Goal: Information Seeking & Learning: Compare options

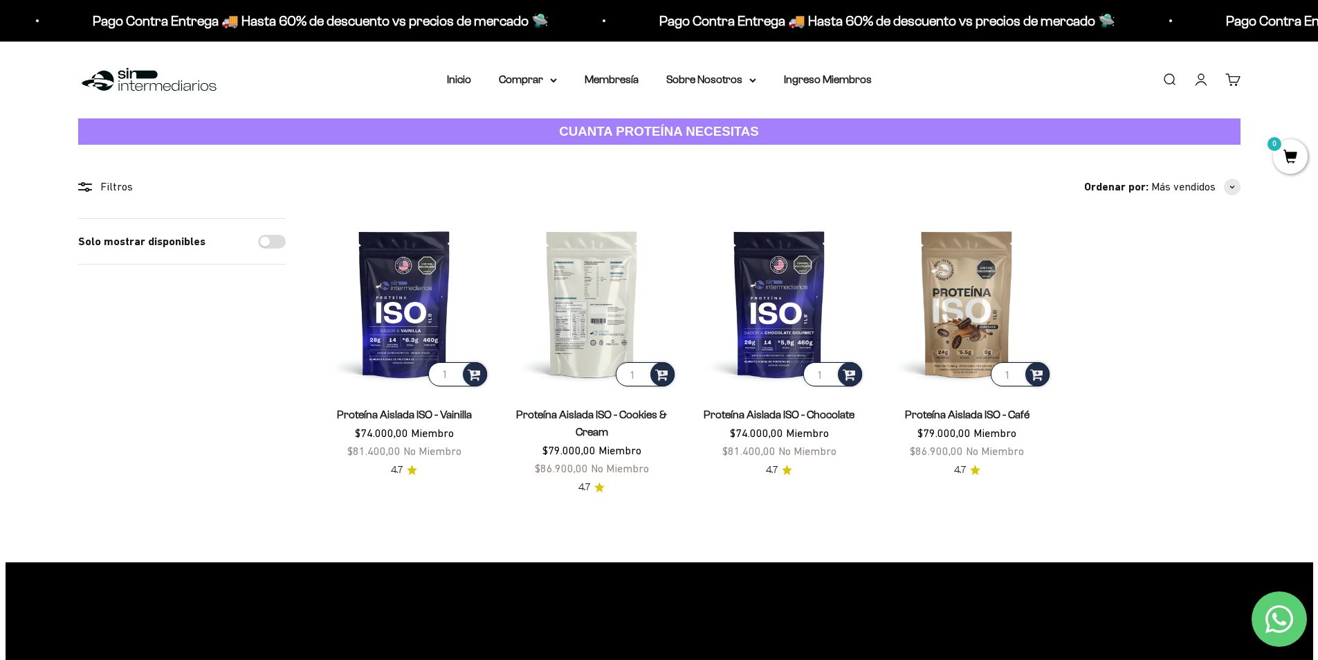
click at [594, 291] on img at bounding box center [592, 303] width 171 height 171
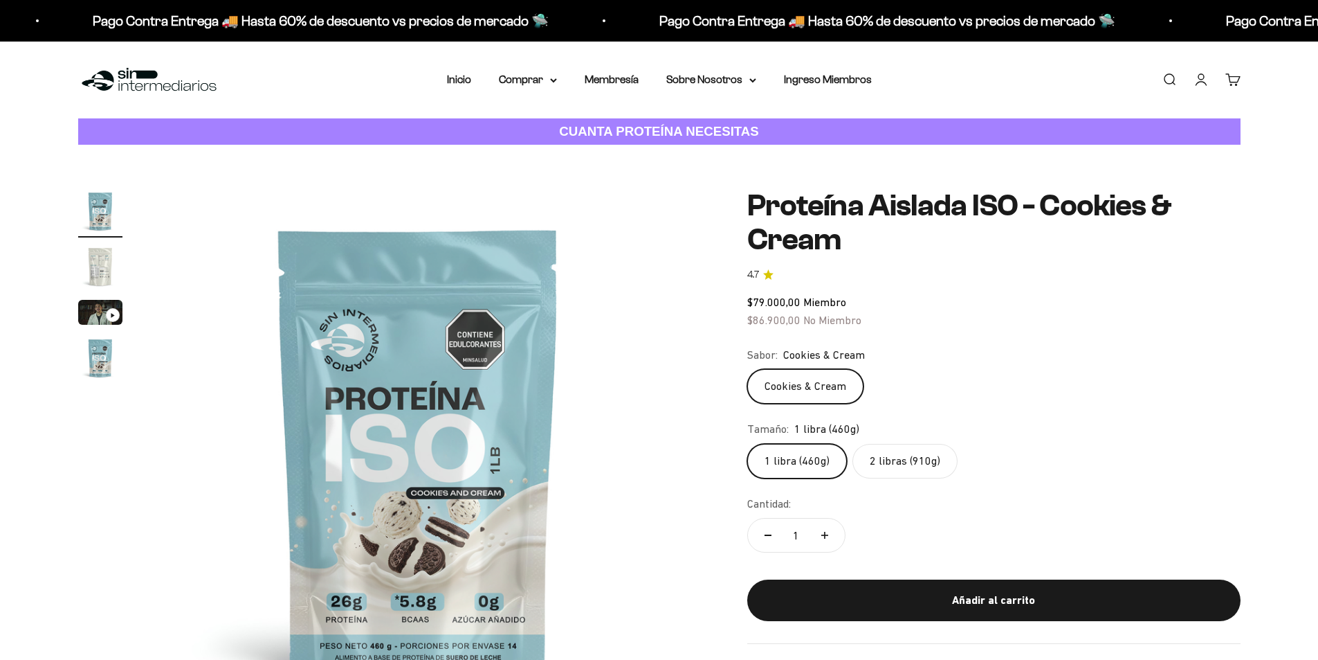
click at [923, 462] on label "2 libras (910g)" at bounding box center [905, 461] width 105 height 35
click at [747, 444] on input "2 libras (910g)" at bounding box center [747, 443] width 1 height 1
radio input "true"
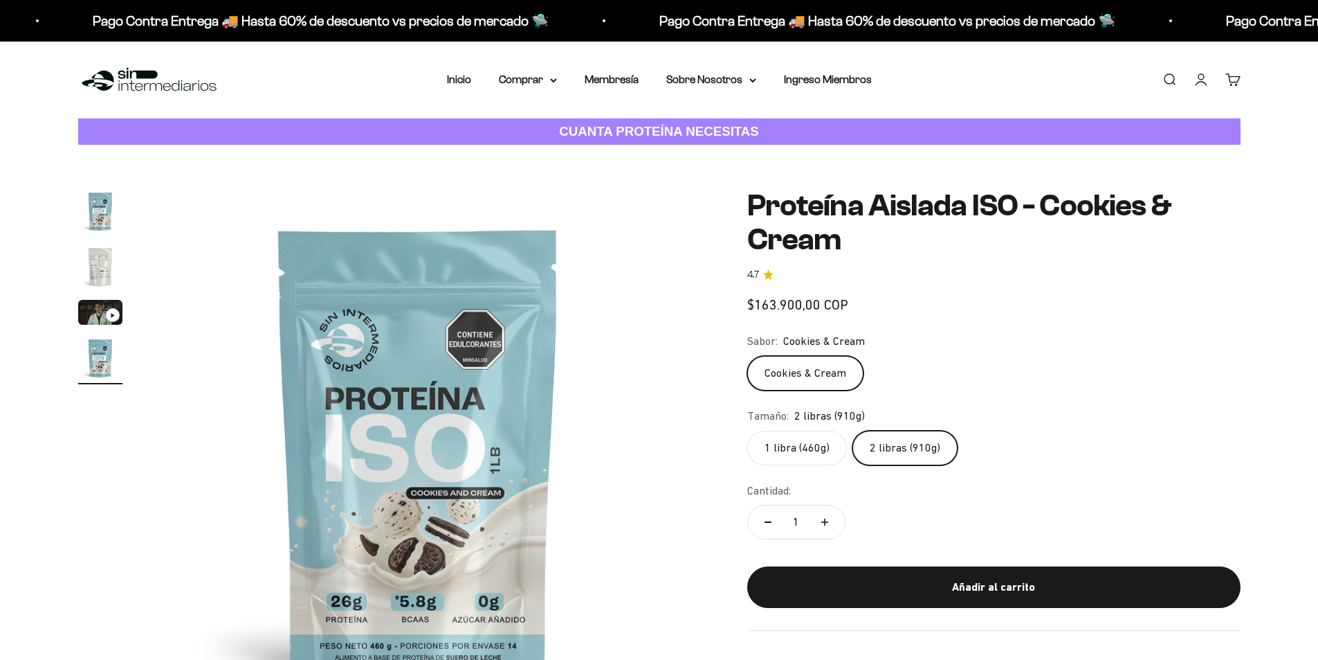
scroll to position [0, 1626]
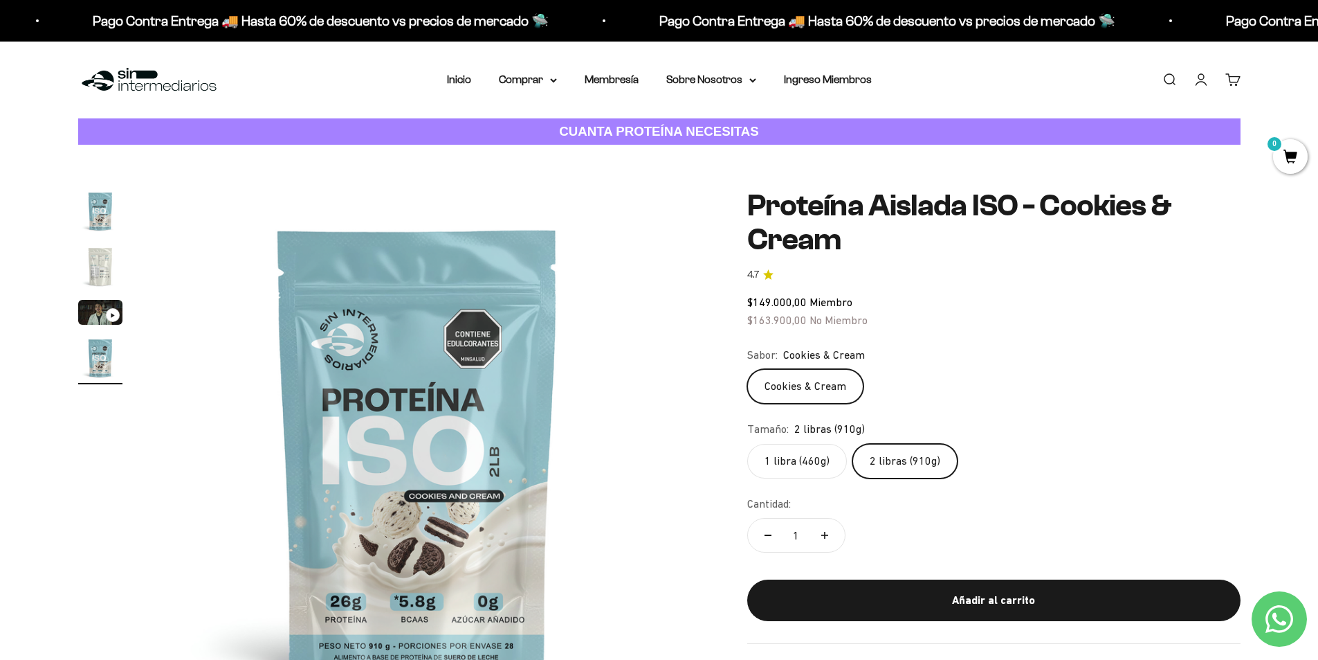
click at [799, 458] on label "1 libra (460g)" at bounding box center [797, 461] width 100 height 35
click at [747, 444] on input "1 libra (460g)" at bounding box center [747, 443] width 1 height 1
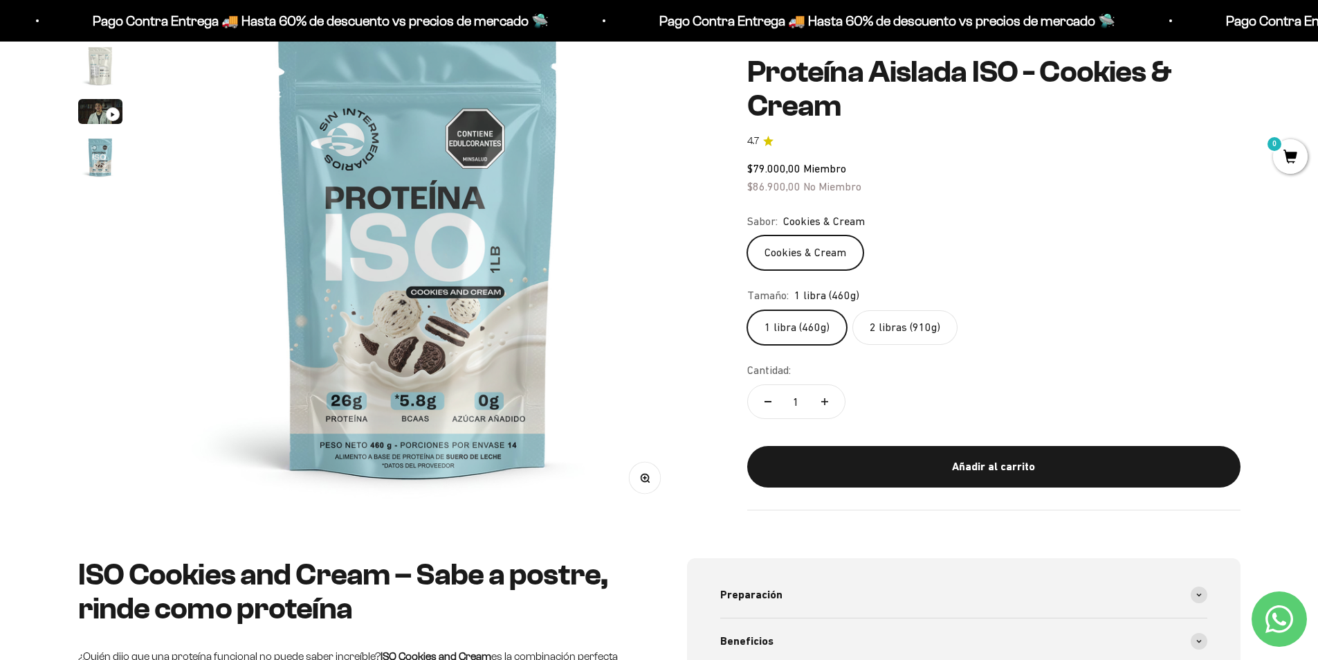
scroll to position [138, 0]
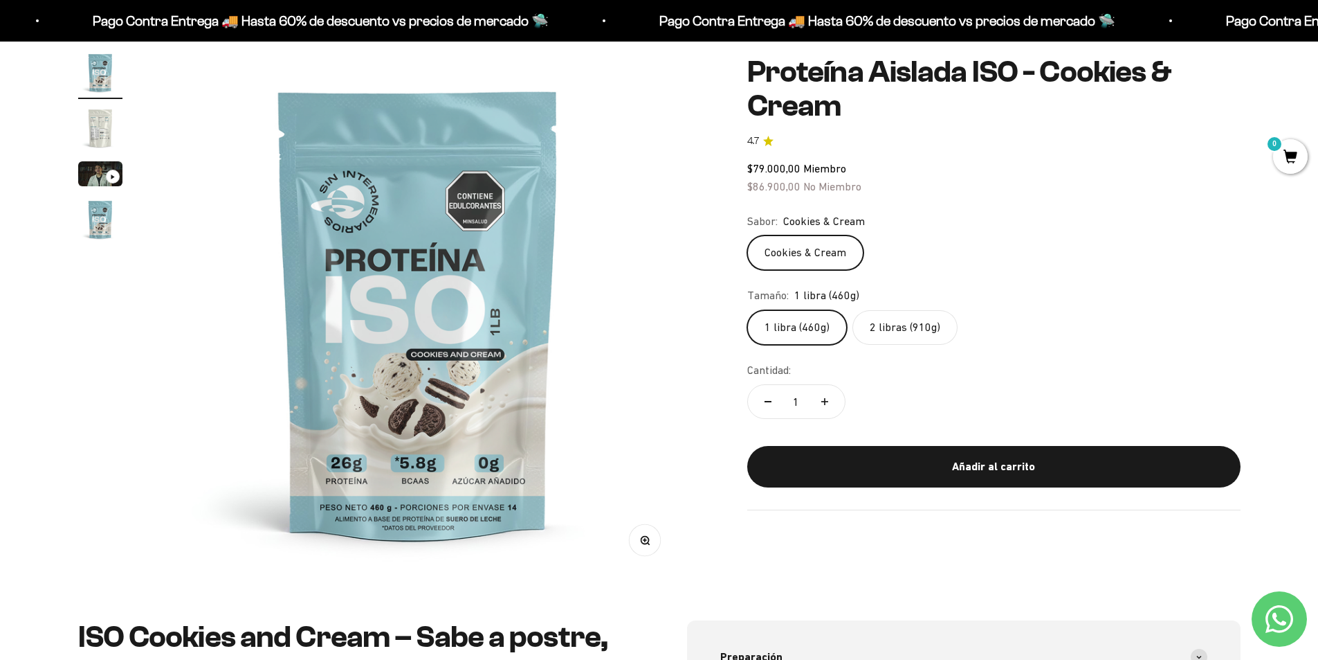
click at [97, 215] on img "Ir al artículo 4" at bounding box center [100, 219] width 44 height 44
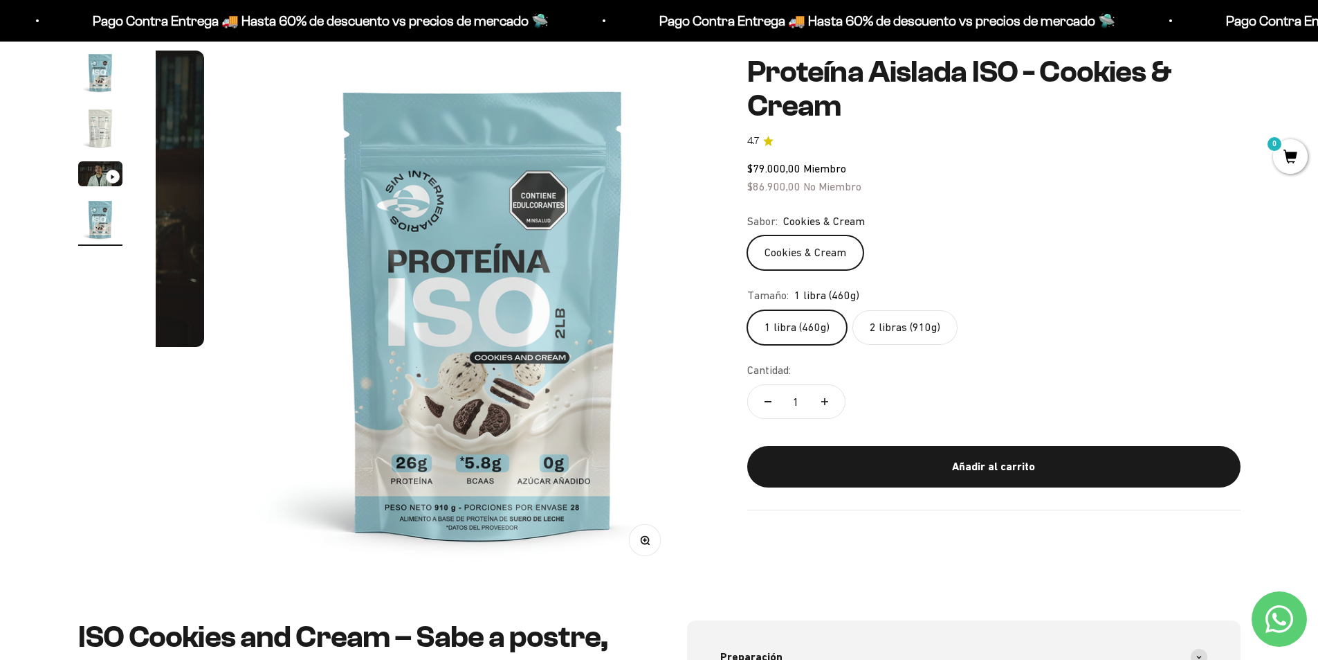
scroll to position [0, 1626]
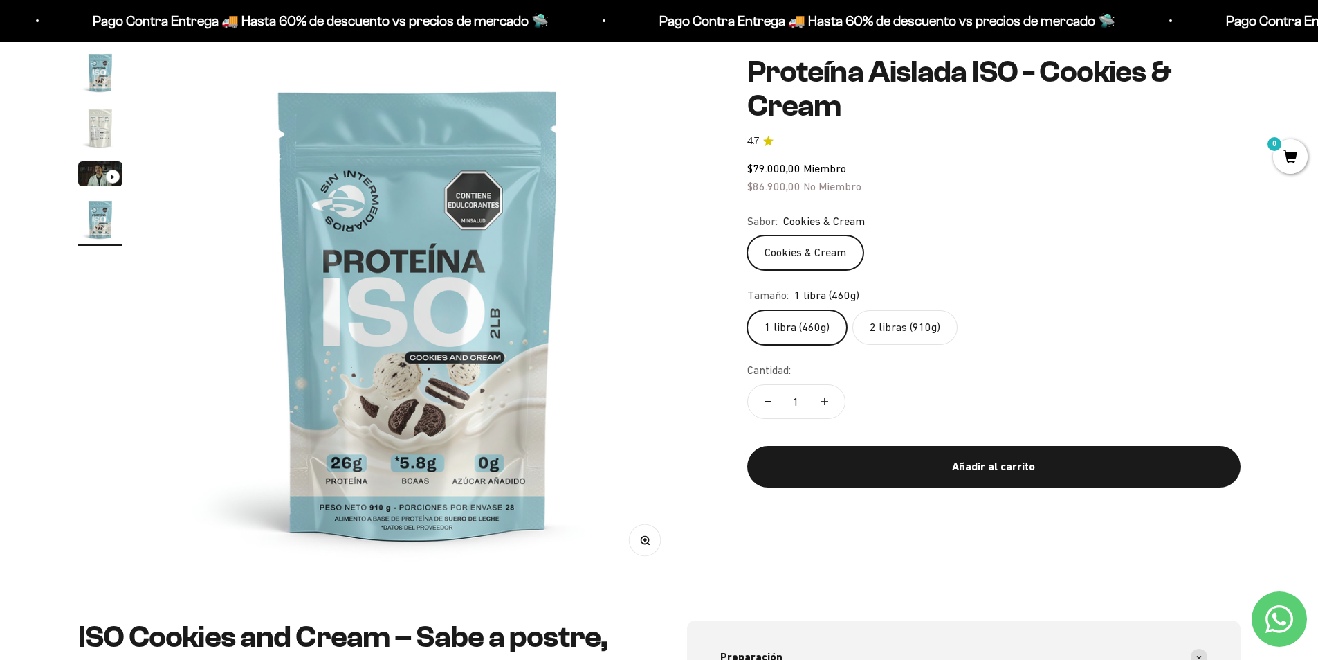
click at [98, 123] on img "Ir al artículo 2" at bounding box center [100, 128] width 44 height 44
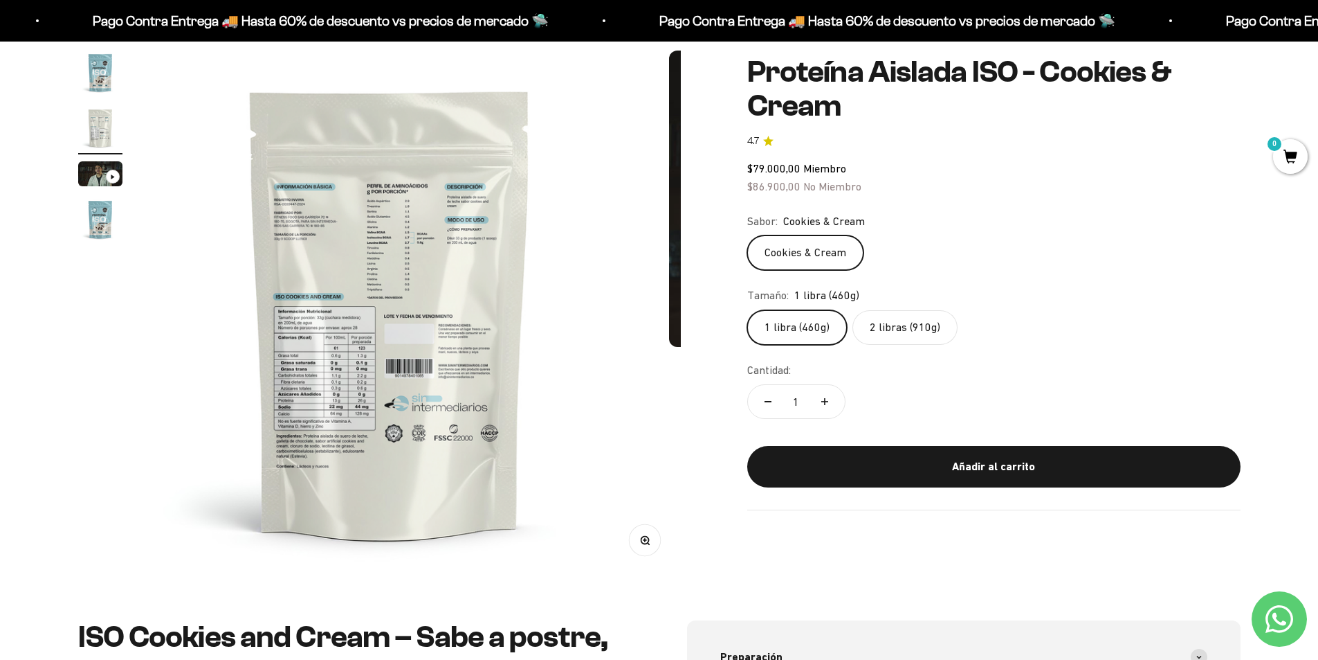
scroll to position [0, 542]
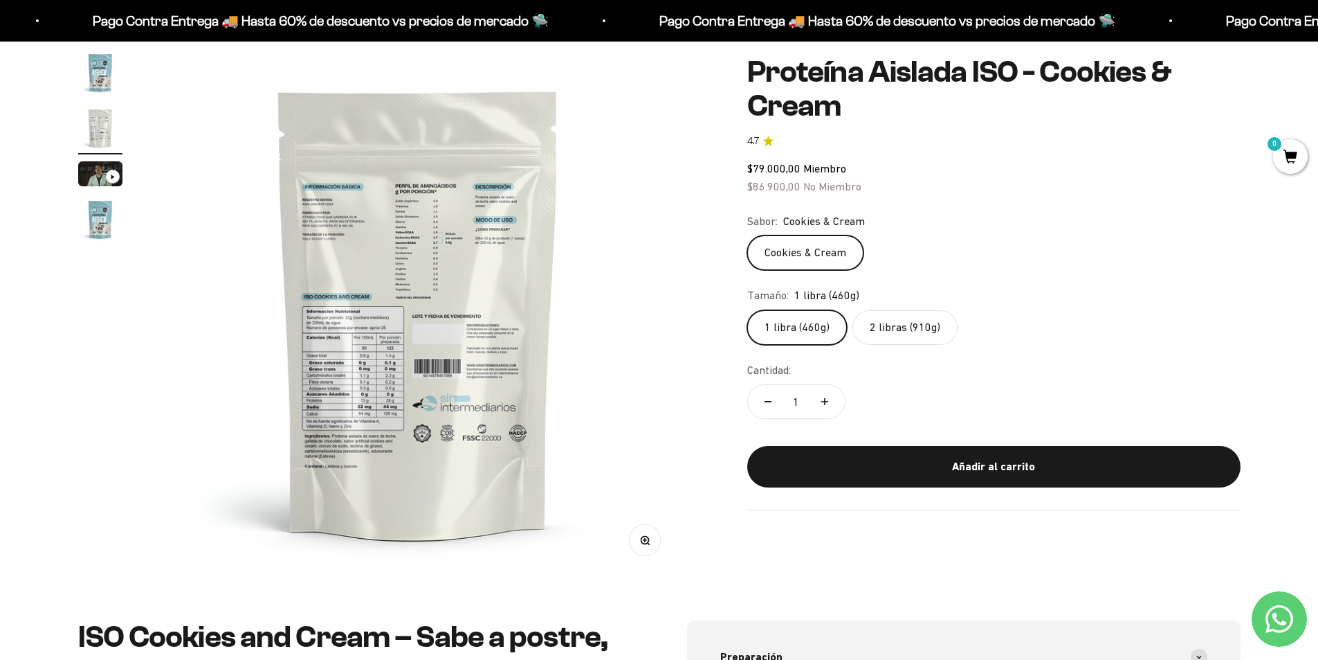
click at [93, 221] on img "Ir al artículo 4" at bounding box center [100, 219] width 44 height 44
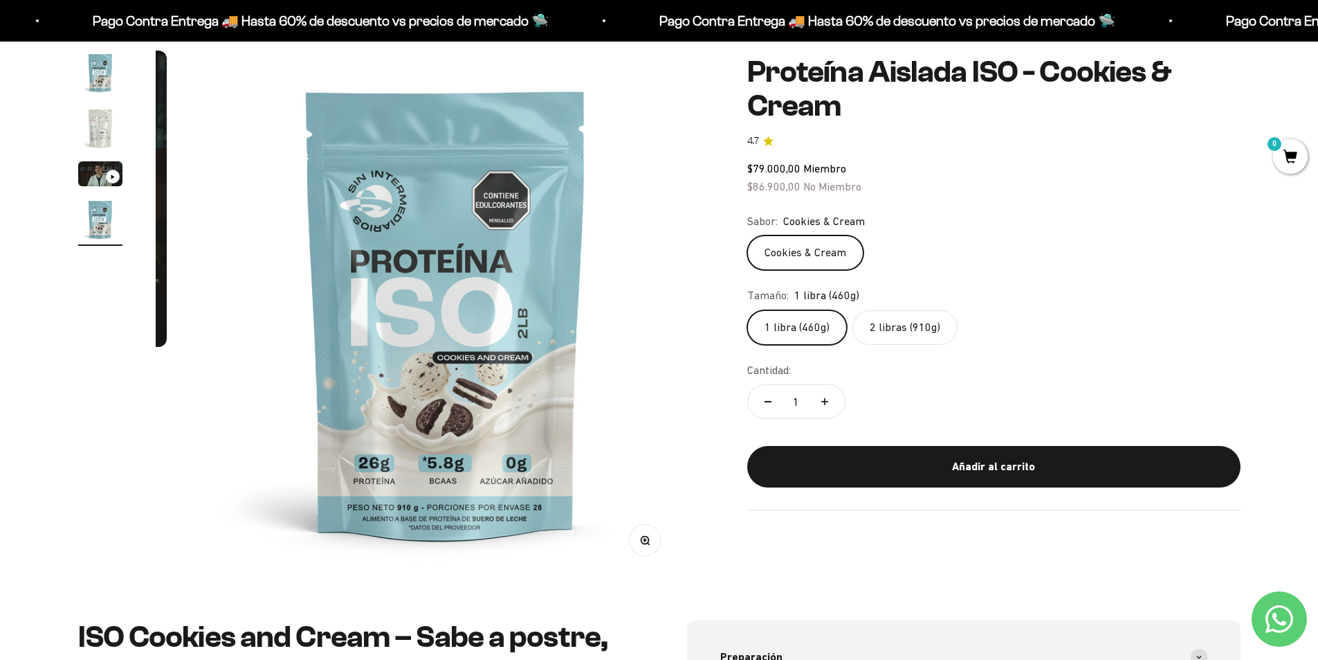
scroll to position [0, 1626]
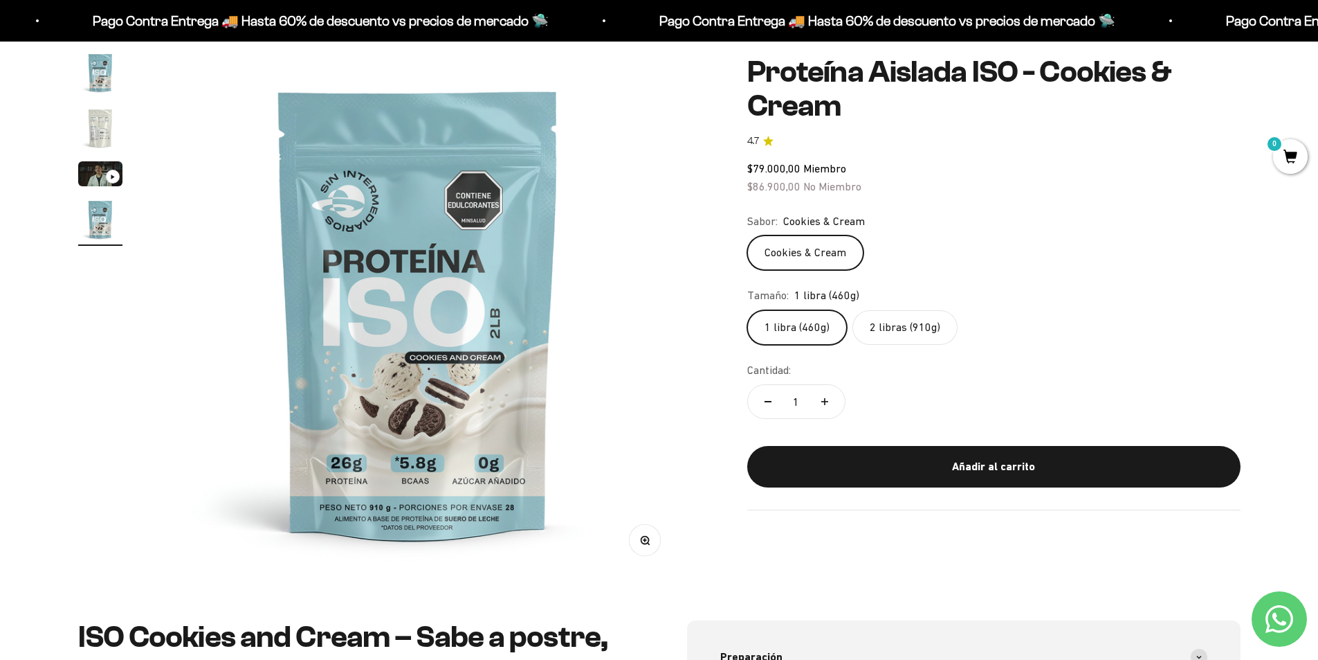
click at [774, 316] on label "1 libra (460g)" at bounding box center [797, 327] width 100 height 35
click at [747, 310] on input "1 libra (460g)" at bounding box center [747, 309] width 1 height 1
click at [894, 333] on label "2 libras (910g)" at bounding box center [905, 327] width 105 height 35
click at [747, 310] on input "2 libras (910g)" at bounding box center [747, 309] width 1 height 1
click at [870, 336] on label "2 libras (910g)" at bounding box center [905, 327] width 105 height 35
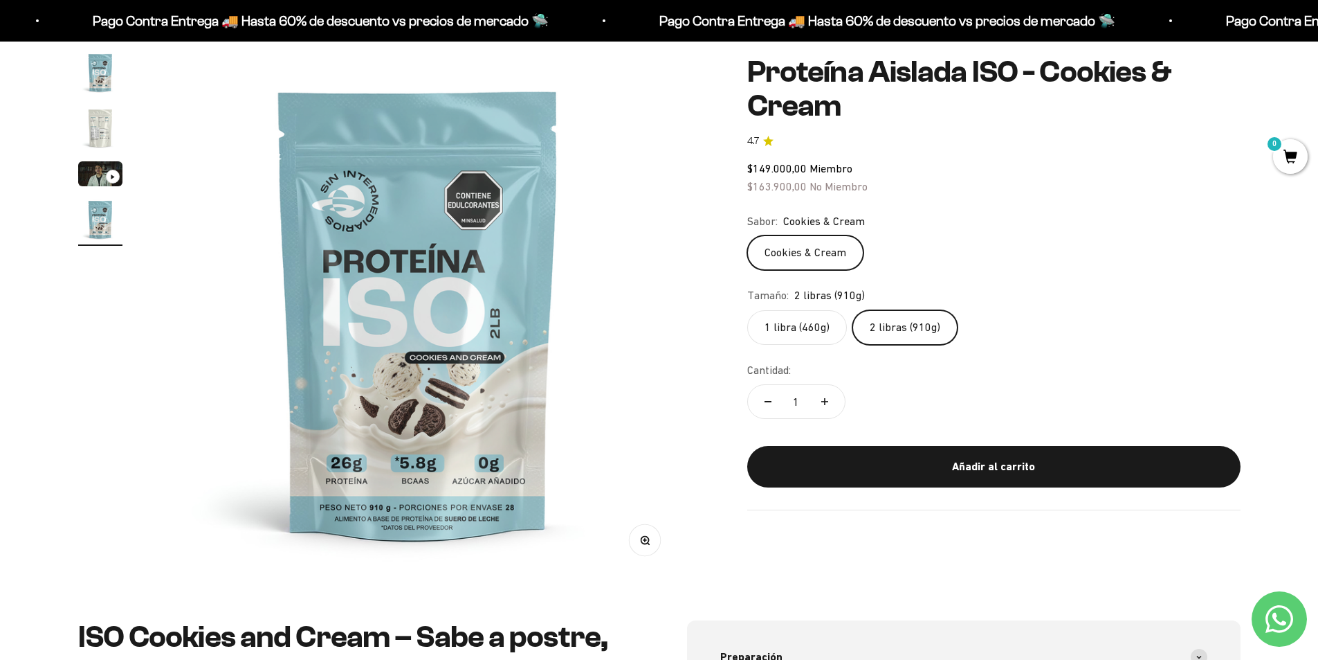
click at [747, 310] on input "2 libras (910g)" at bounding box center [747, 309] width 1 height 1
click at [792, 325] on label "1 libra (460g)" at bounding box center [797, 327] width 100 height 35
click at [747, 310] on input "1 libra (460g)" at bounding box center [747, 309] width 1 height 1
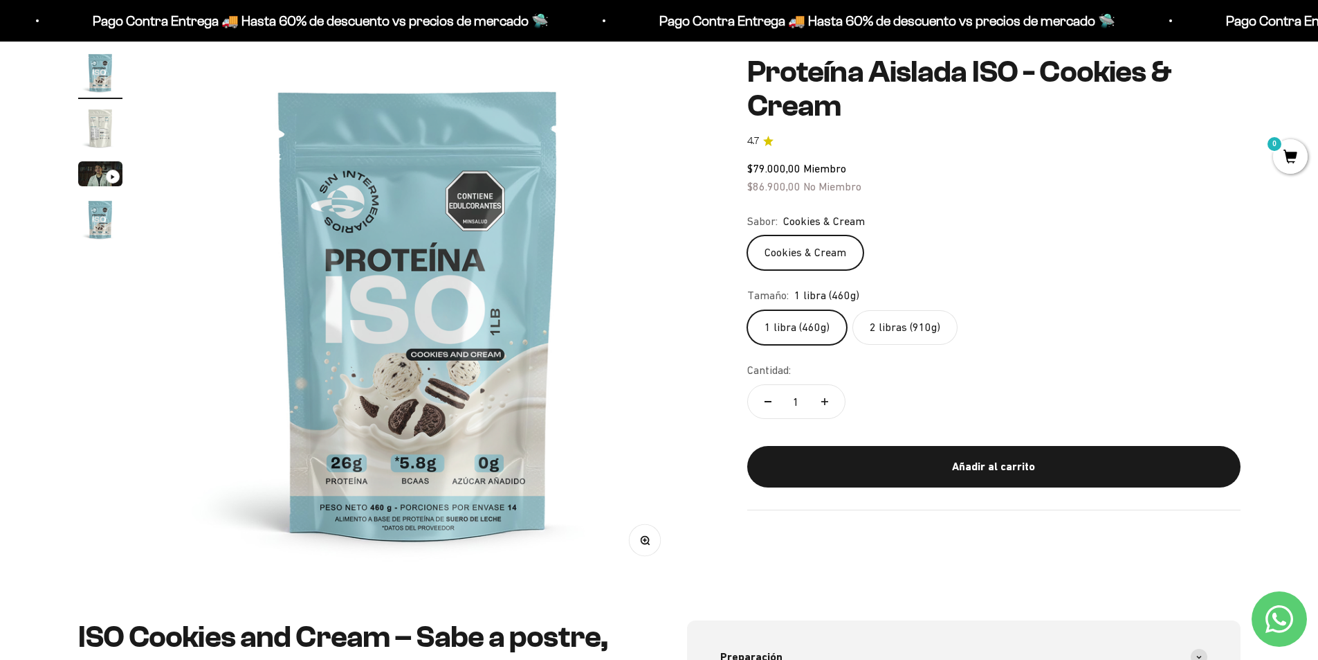
click at [886, 321] on label "2 libras (910g)" at bounding box center [905, 327] width 105 height 35
click at [747, 310] on input "2 libras (910g)" at bounding box center [747, 309] width 1 height 1
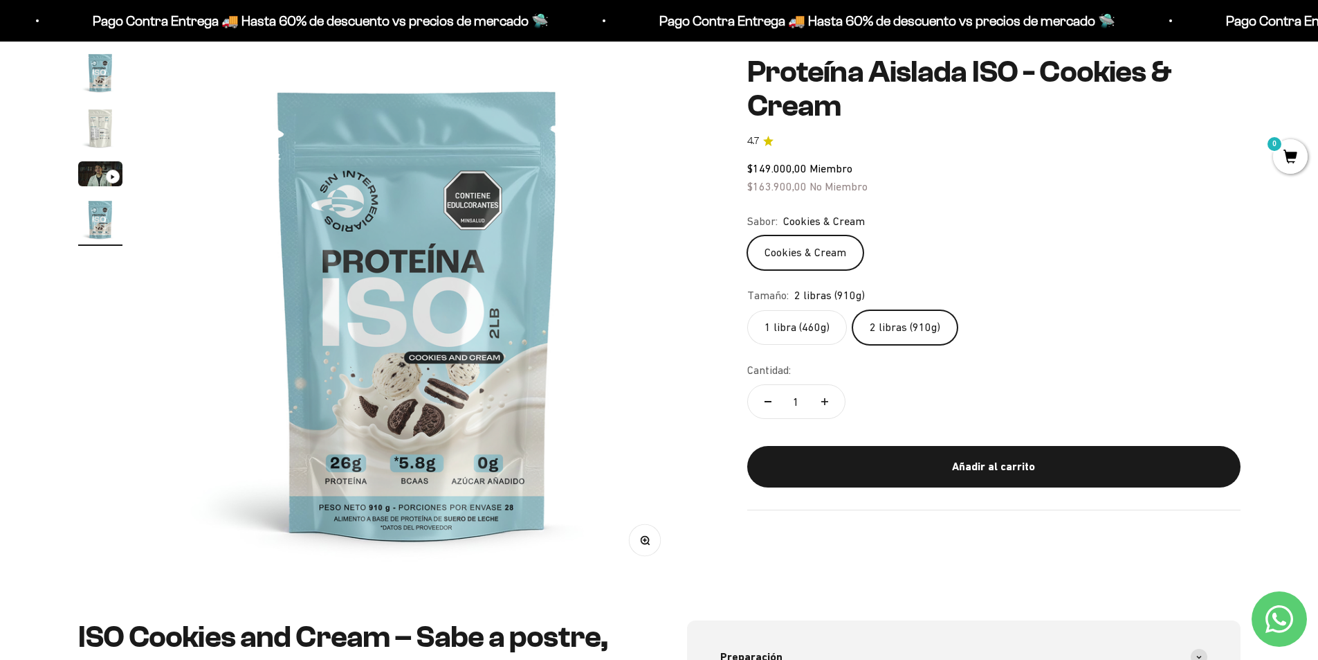
click at [808, 325] on label "1 libra (460g)" at bounding box center [797, 327] width 100 height 35
click at [747, 310] on input "1 libra (460g)" at bounding box center [747, 309] width 1 height 1
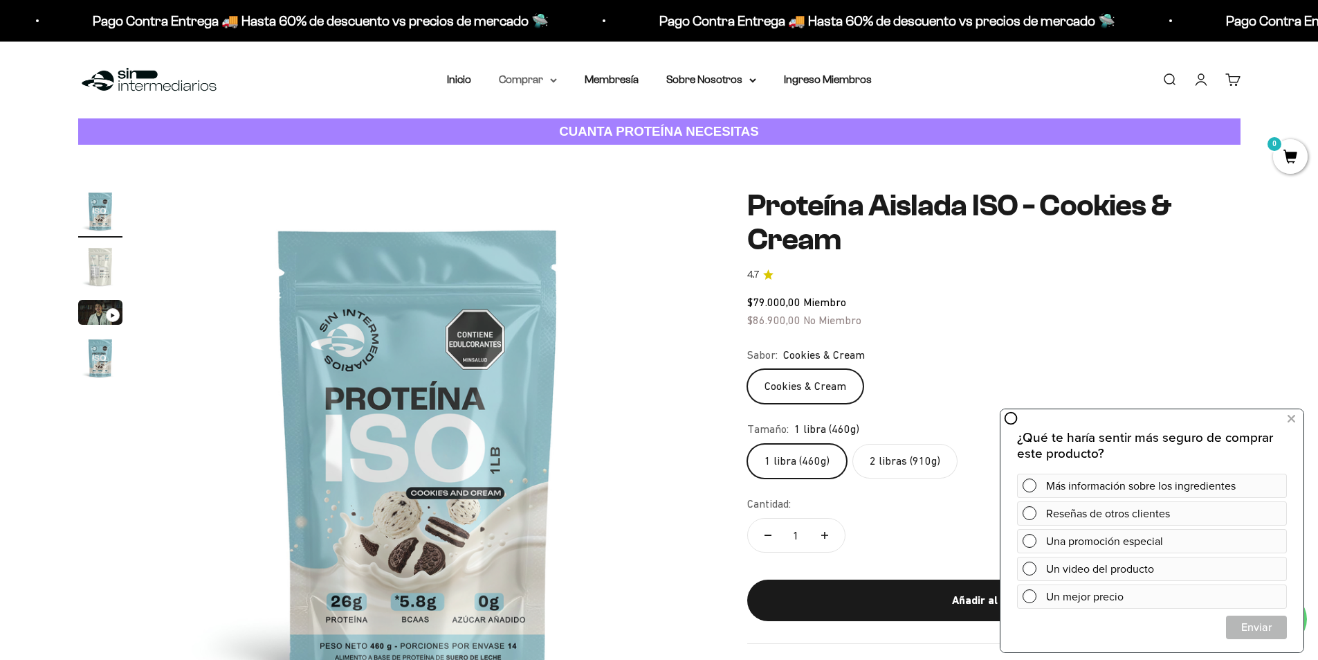
click at [550, 80] on icon at bounding box center [553, 80] width 7 height 5
click at [550, 120] on span "Proteínas" at bounding box center [530, 124] width 46 height 12
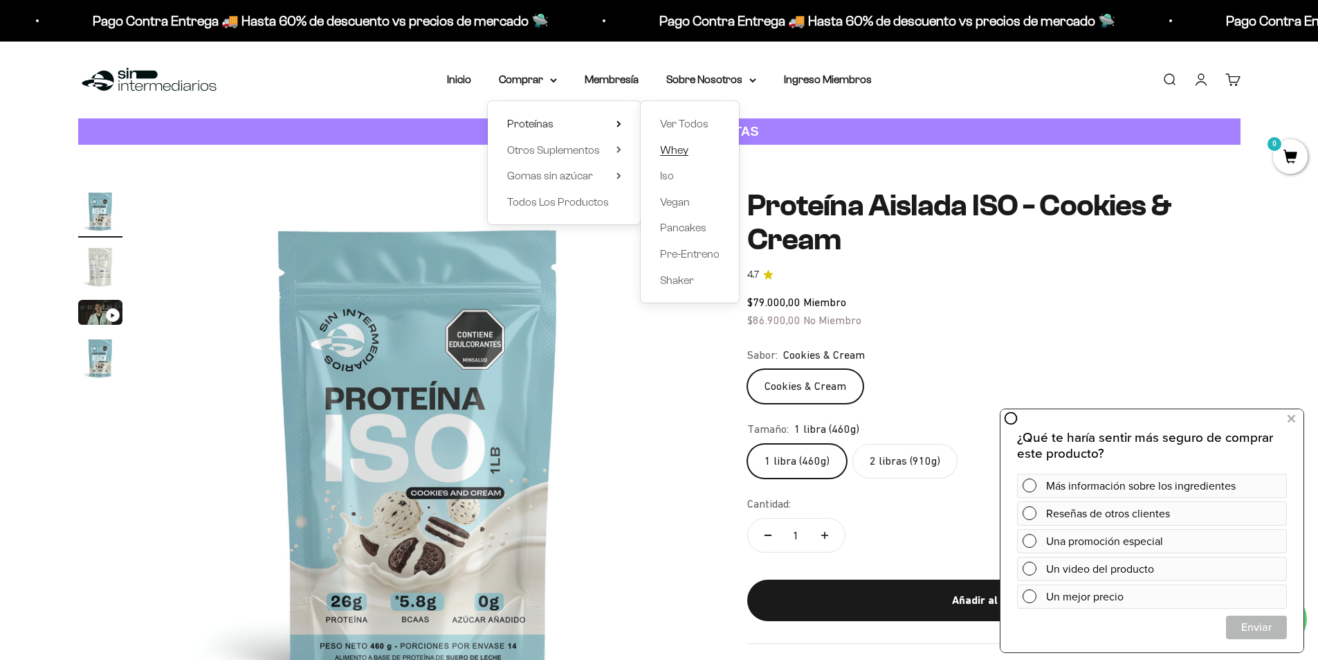
click at [691, 151] on link "Whey" at bounding box center [690, 150] width 60 height 18
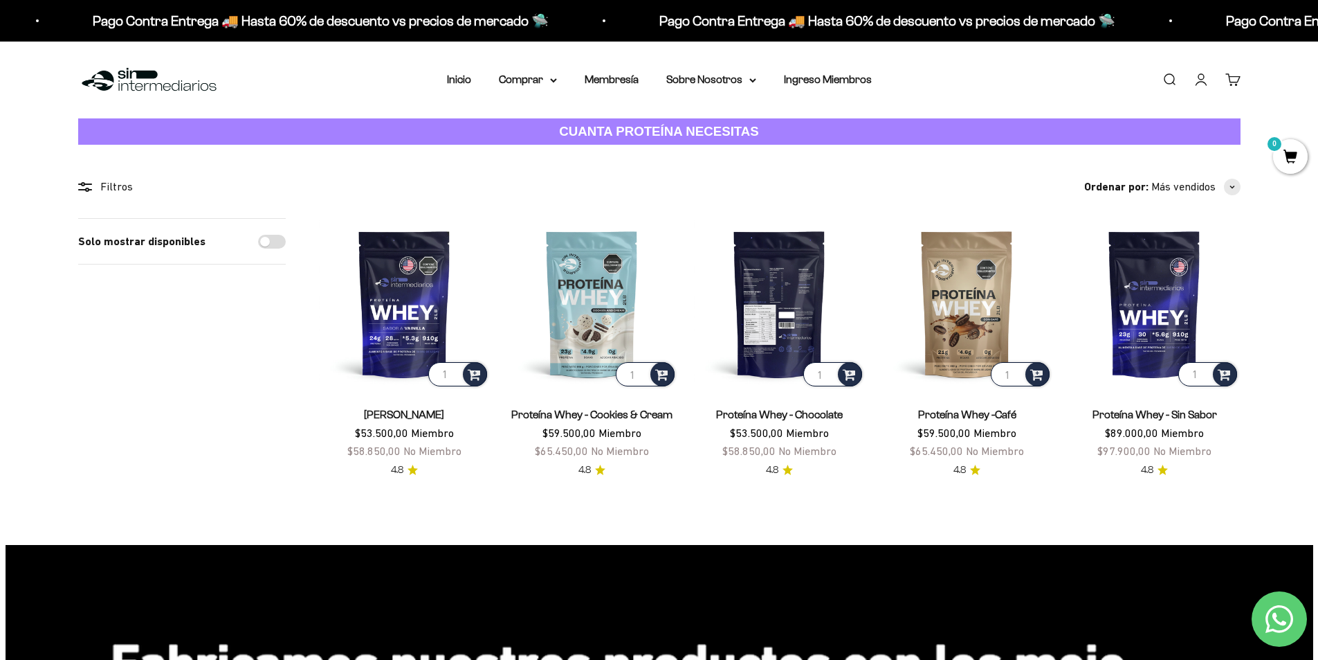
click at [775, 341] on img at bounding box center [779, 303] width 171 height 171
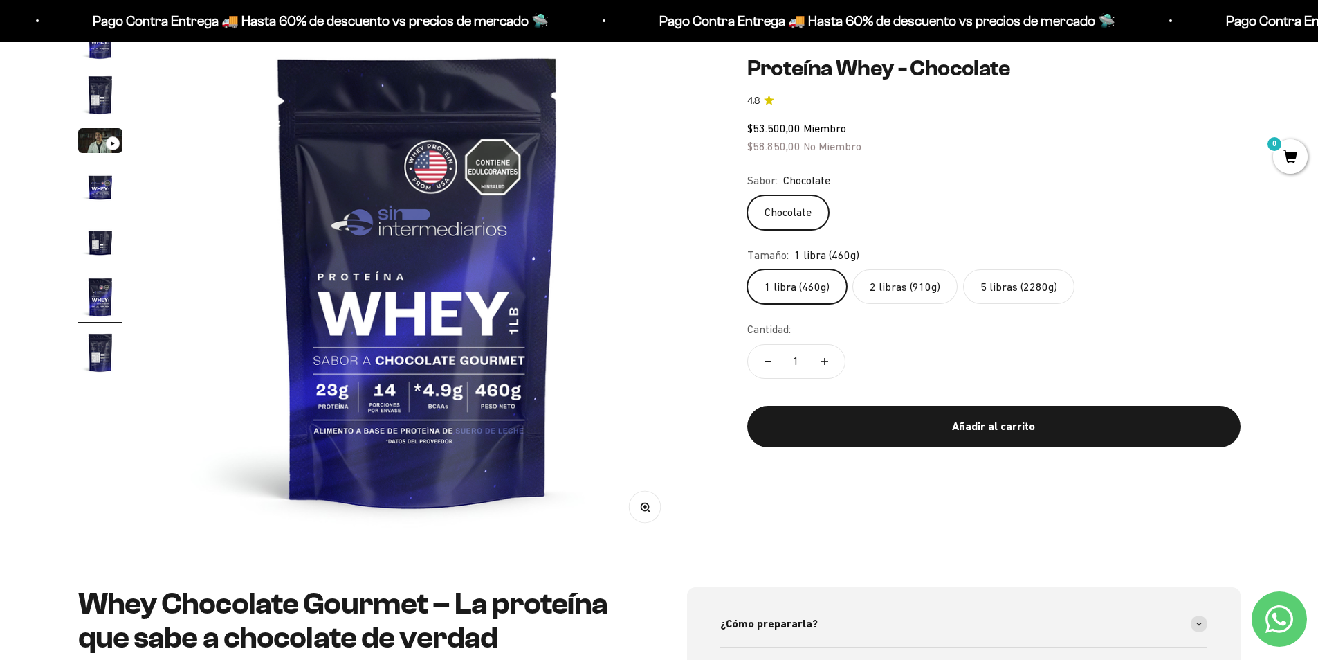
scroll to position [138, 0]
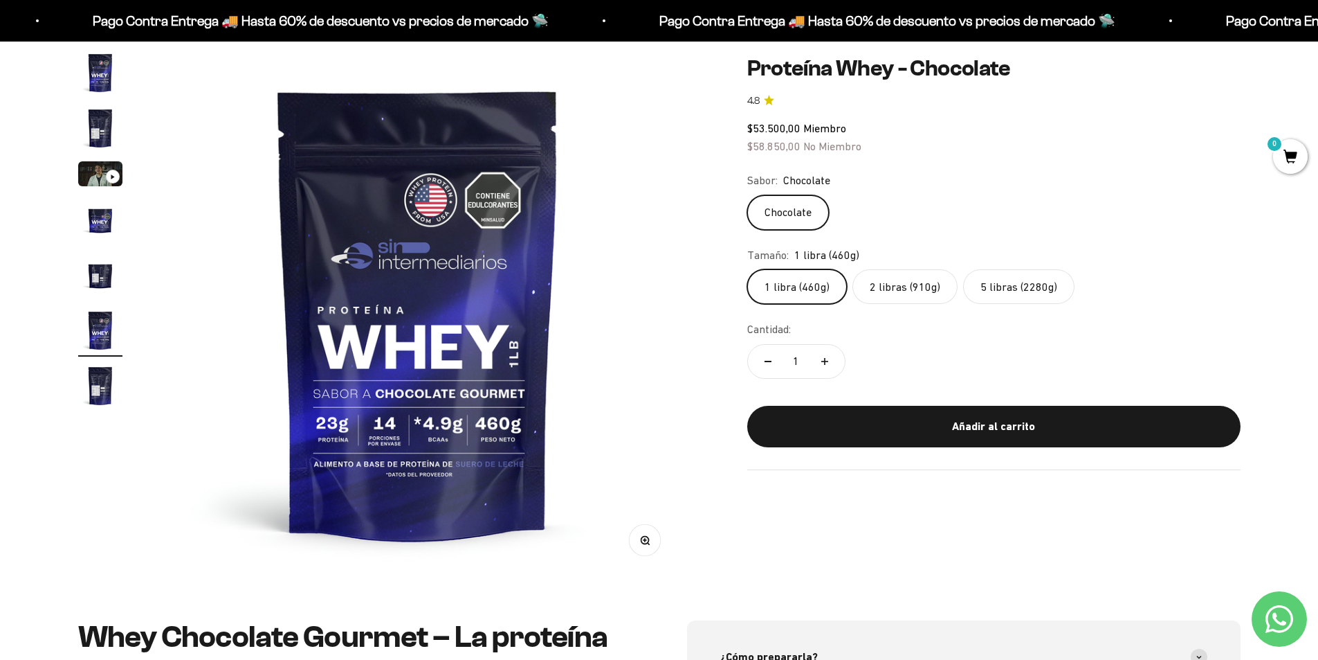
click at [1015, 276] on label "5 libras (2280g)" at bounding box center [1018, 286] width 111 height 35
click at [747, 269] on input "5 libras (2280g)" at bounding box center [747, 269] width 1 height 1
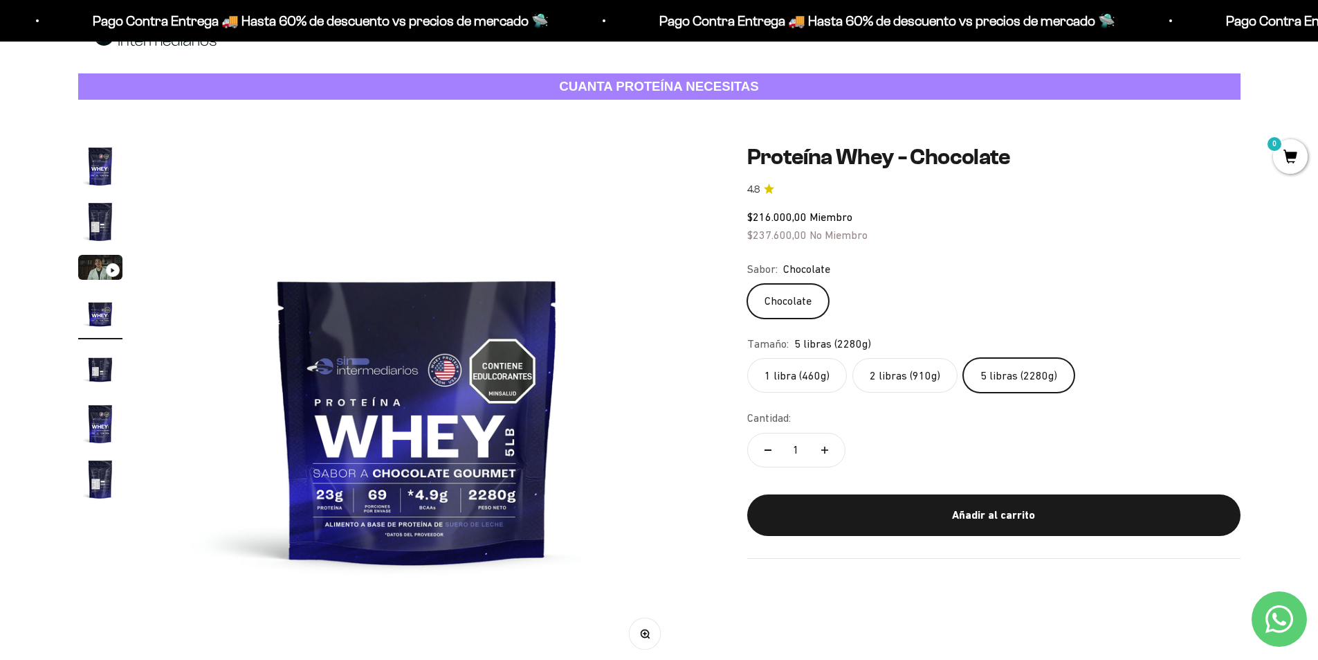
scroll to position [69, 0]
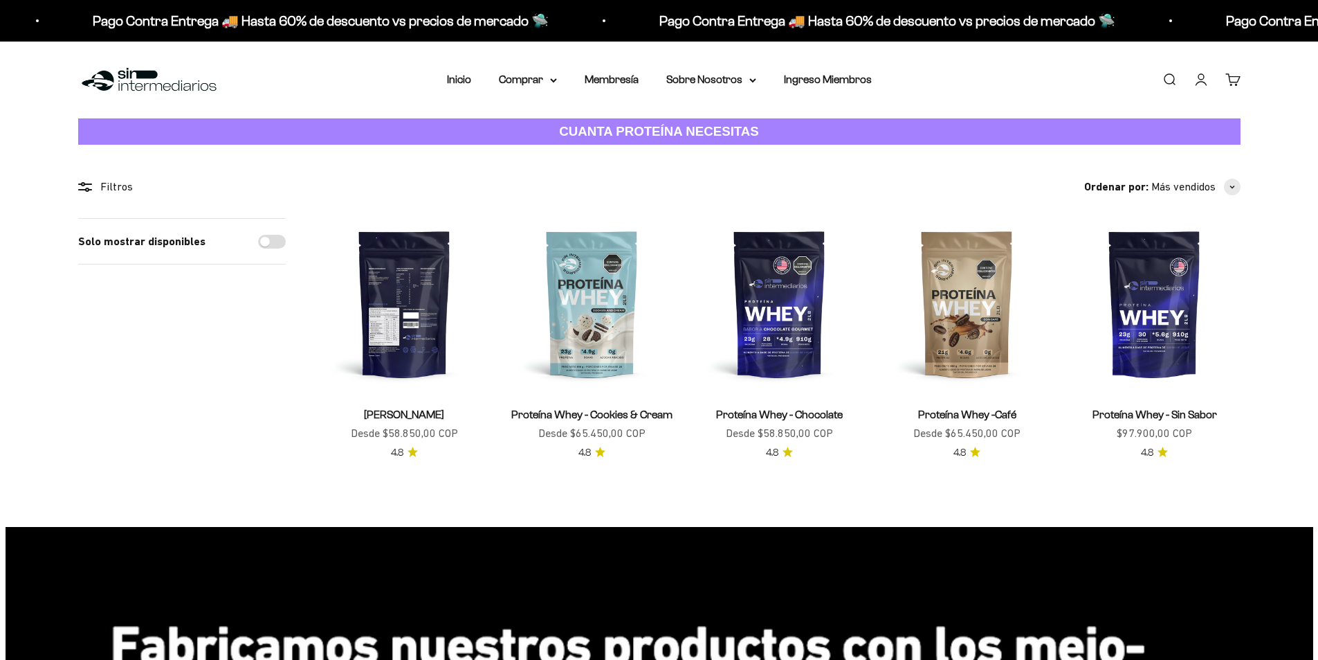
click at [396, 309] on img at bounding box center [404, 303] width 171 height 171
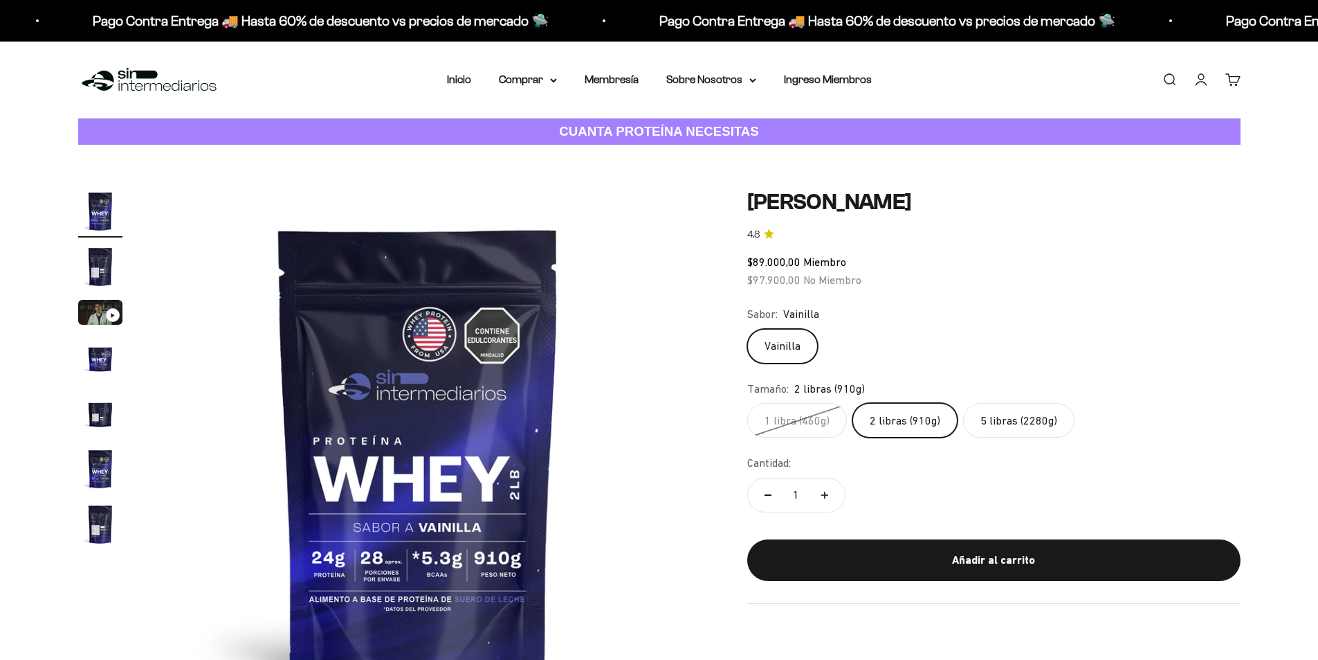
click at [994, 415] on label "5 libras (2280g)" at bounding box center [1018, 420] width 111 height 35
click at [747, 403] on input "5 libras (2280g)" at bounding box center [747, 402] width 1 height 1
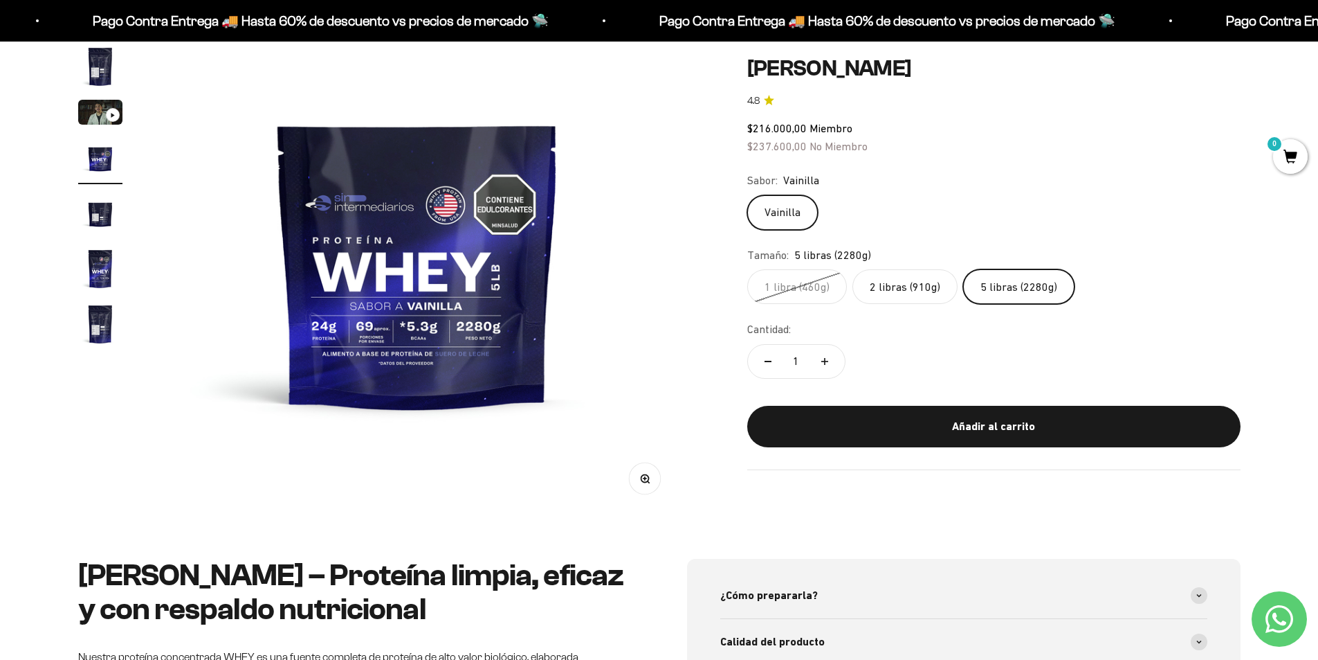
scroll to position [208, 0]
